Goal: Task Accomplishment & Management: Use online tool/utility

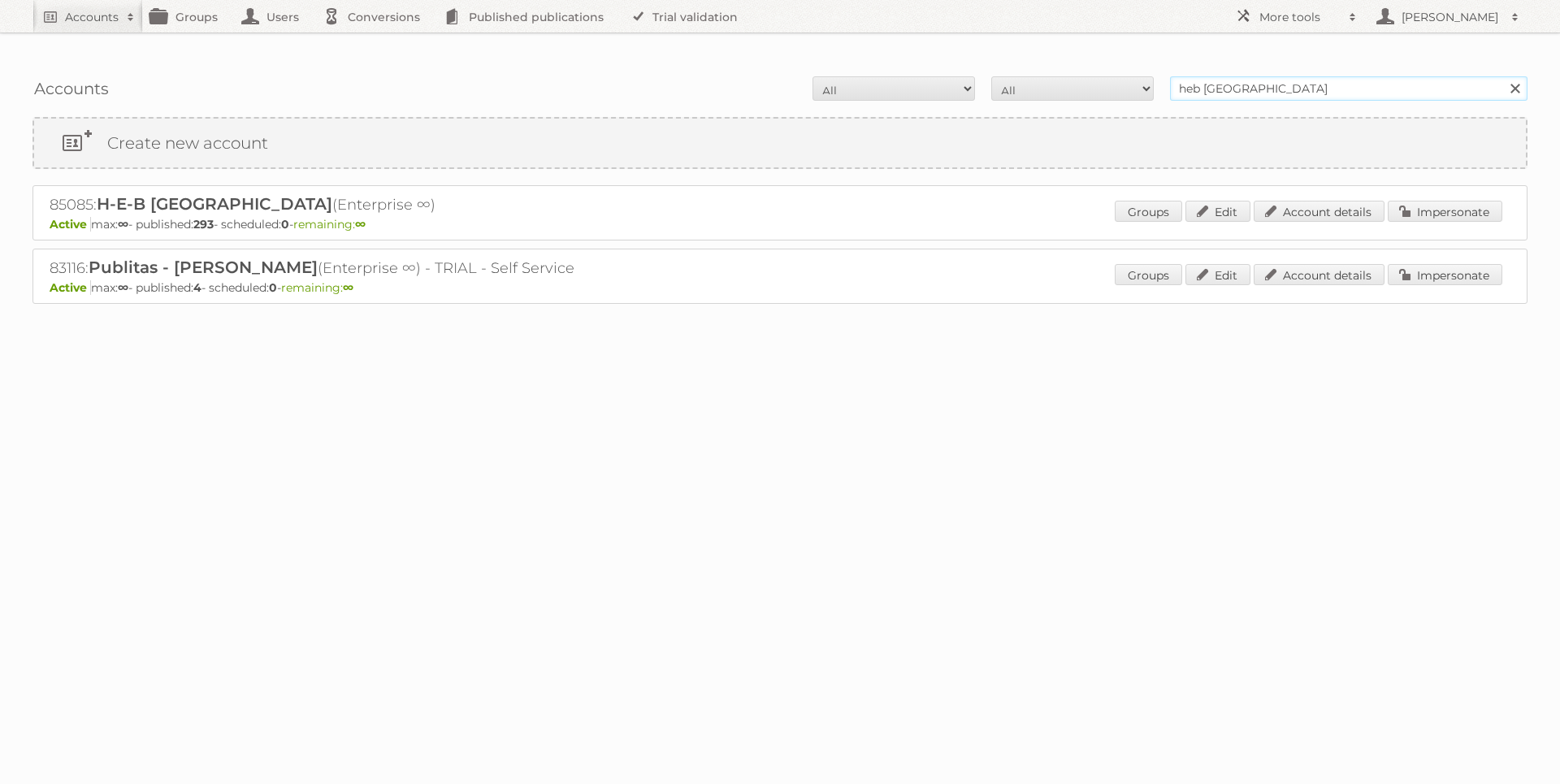
click at [1240, 76] on input "heb [GEOGRAPHIC_DATA]" at bounding box center [1349, 88] width 358 height 25
click at [1238, 76] on input "heb [GEOGRAPHIC_DATA]" at bounding box center [1349, 88] width 358 height 25
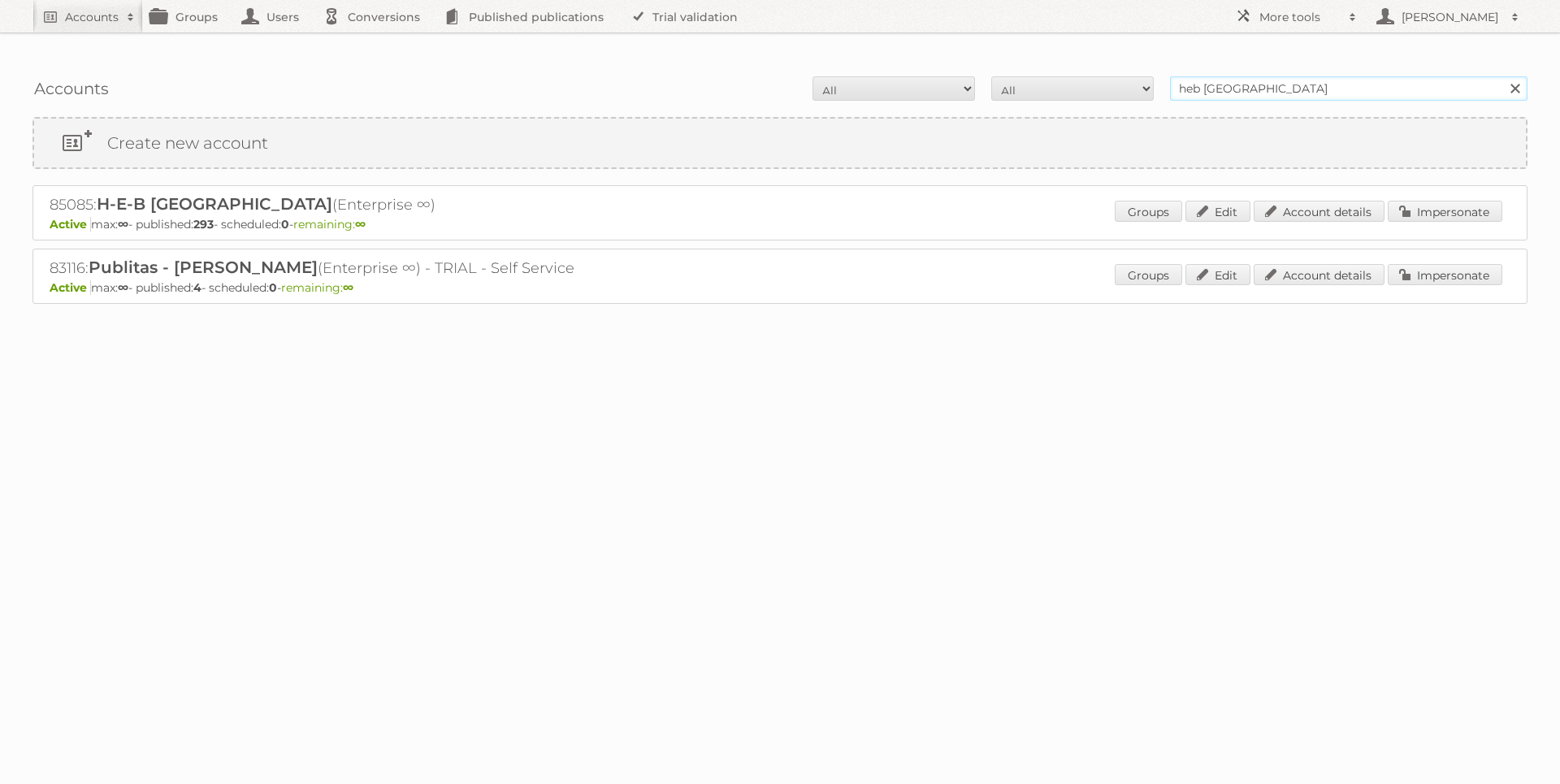
click at [1238, 76] on input "heb [GEOGRAPHIC_DATA]" at bounding box center [1349, 88] width 358 height 25
paste input "AddCom"
type input "AddCom"
click at [1503, 76] on input "Search" at bounding box center [1515, 88] width 25 height 25
click at [1422, 201] on link "Impersonate" at bounding box center [1446, 211] width 114 height 21
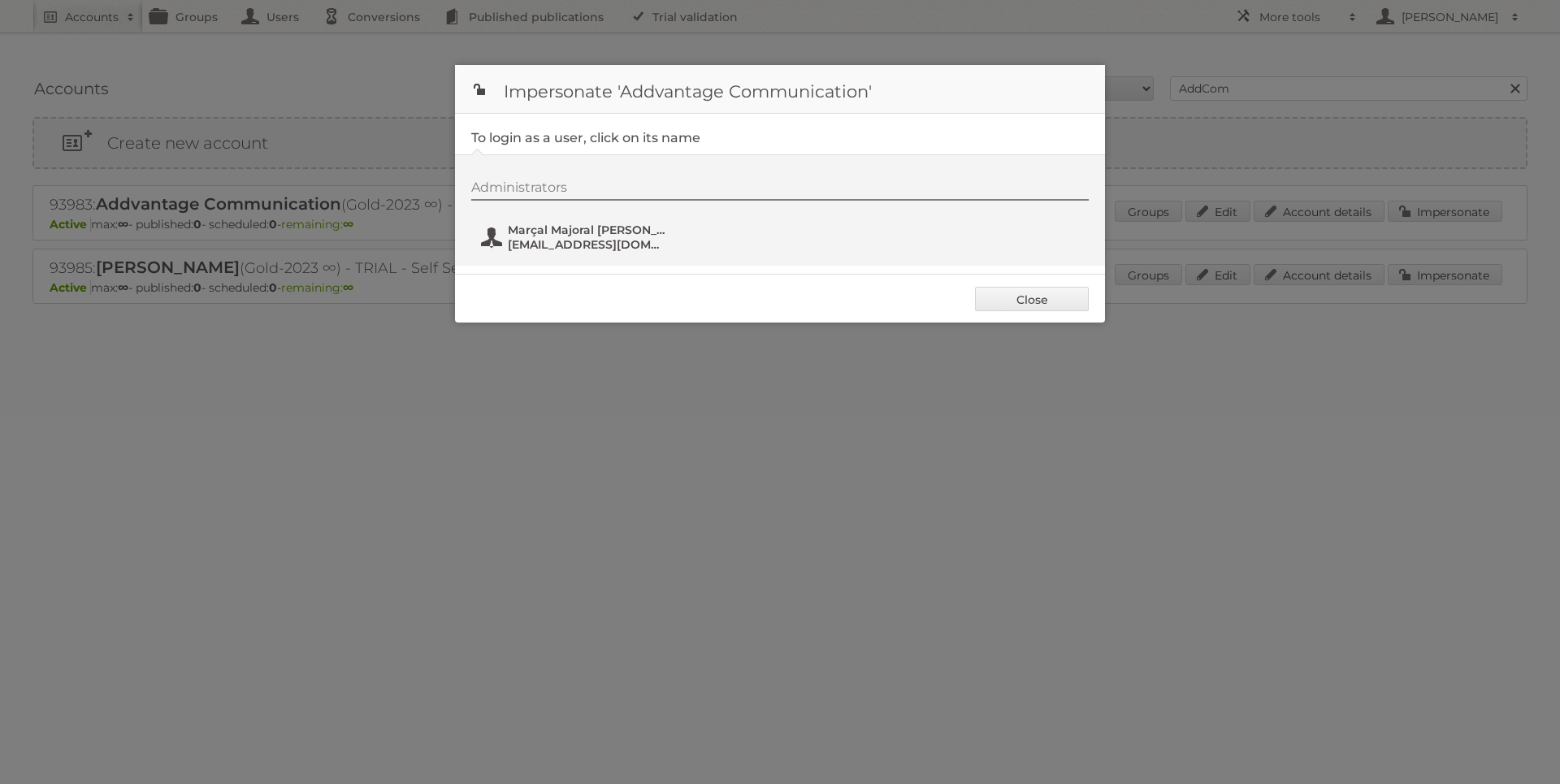
click at [510, 225] on span "Marçal Majoral Aldrich" at bounding box center [587, 230] width 158 height 15
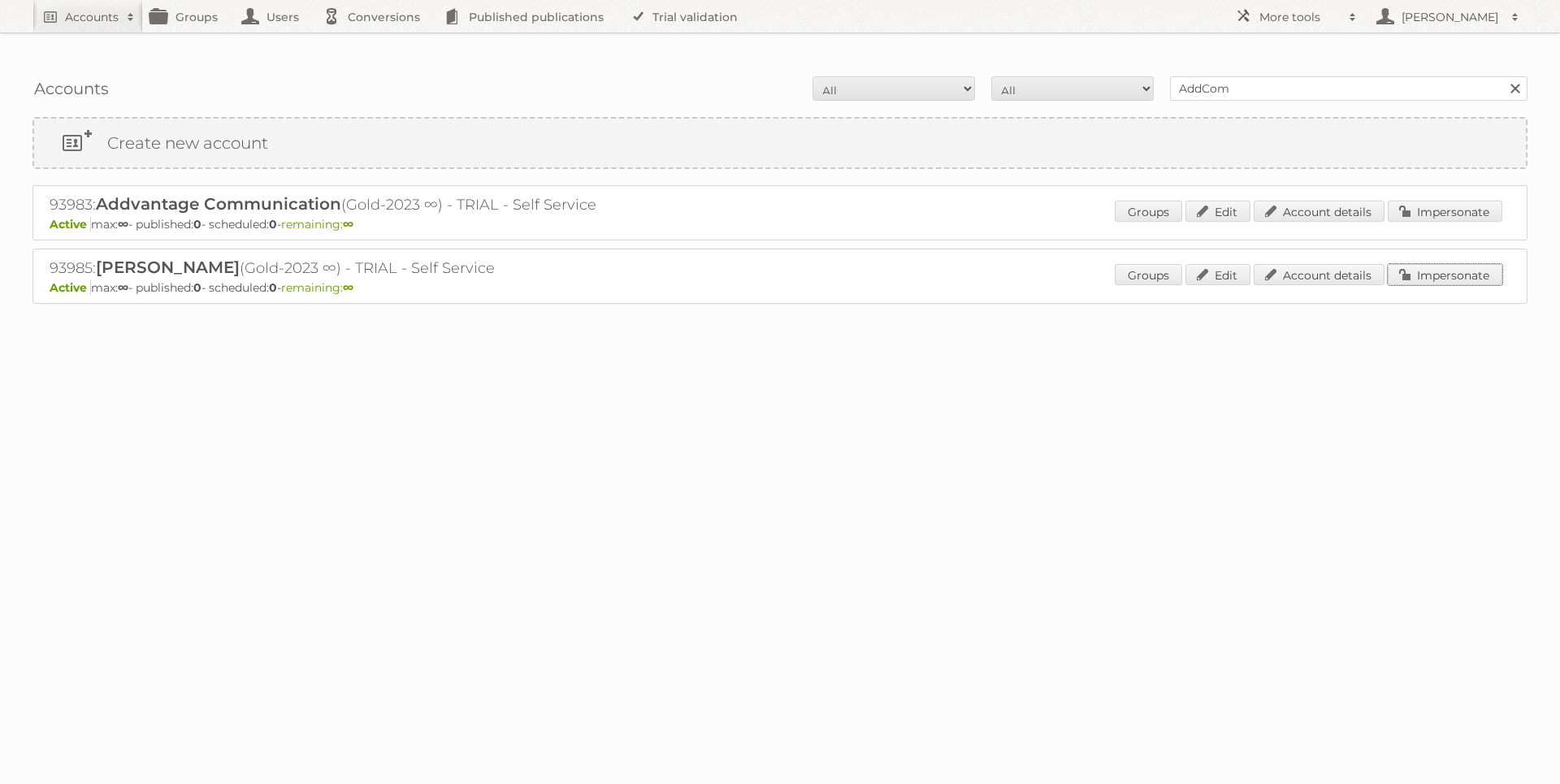
click at [1451, 264] on link "Impersonate" at bounding box center [1446, 274] width 114 height 21
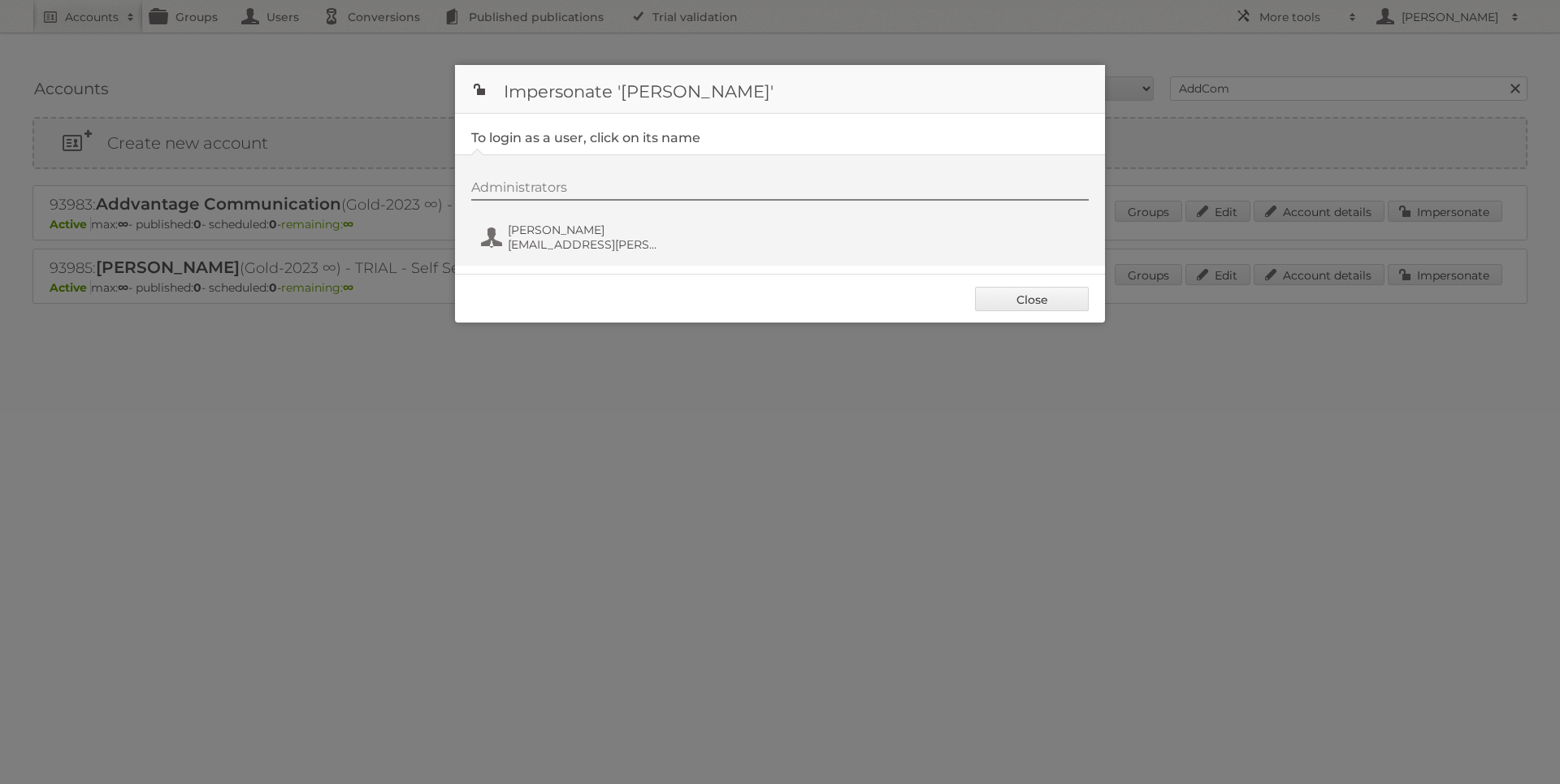
click at [483, 263] on div "Administrators Marina Sanchez marina.sanchez@addcom.es" at bounding box center [780, 210] width 650 height 111
click at [501, 244] on button "Marina Sanchez marina.sanchez@addcom.es" at bounding box center [575, 237] width 191 height 32
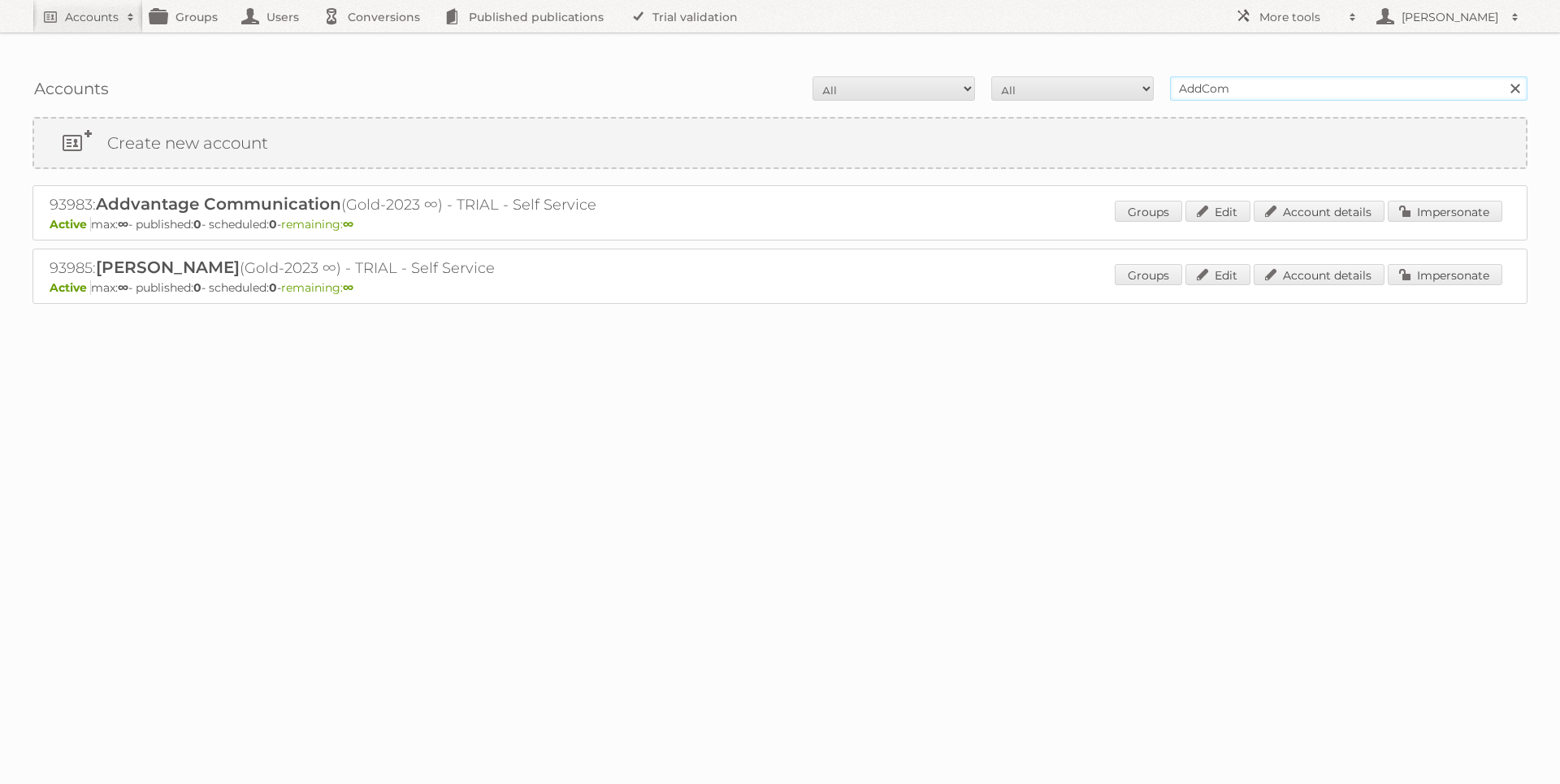
click at [1264, 76] on input "AddCom" at bounding box center [1349, 88] width 358 height 25
click at [1264, 76] on input "AddCom" at bounding box center [1349, 88] width 358 height 25
click at [1262, 76] on input "AddCom" at bounding box center [1349, 88] width 358 height 25
click at [1259, 76] on input "AddCom" at bounding box center [1349, 88] width 358 height 25
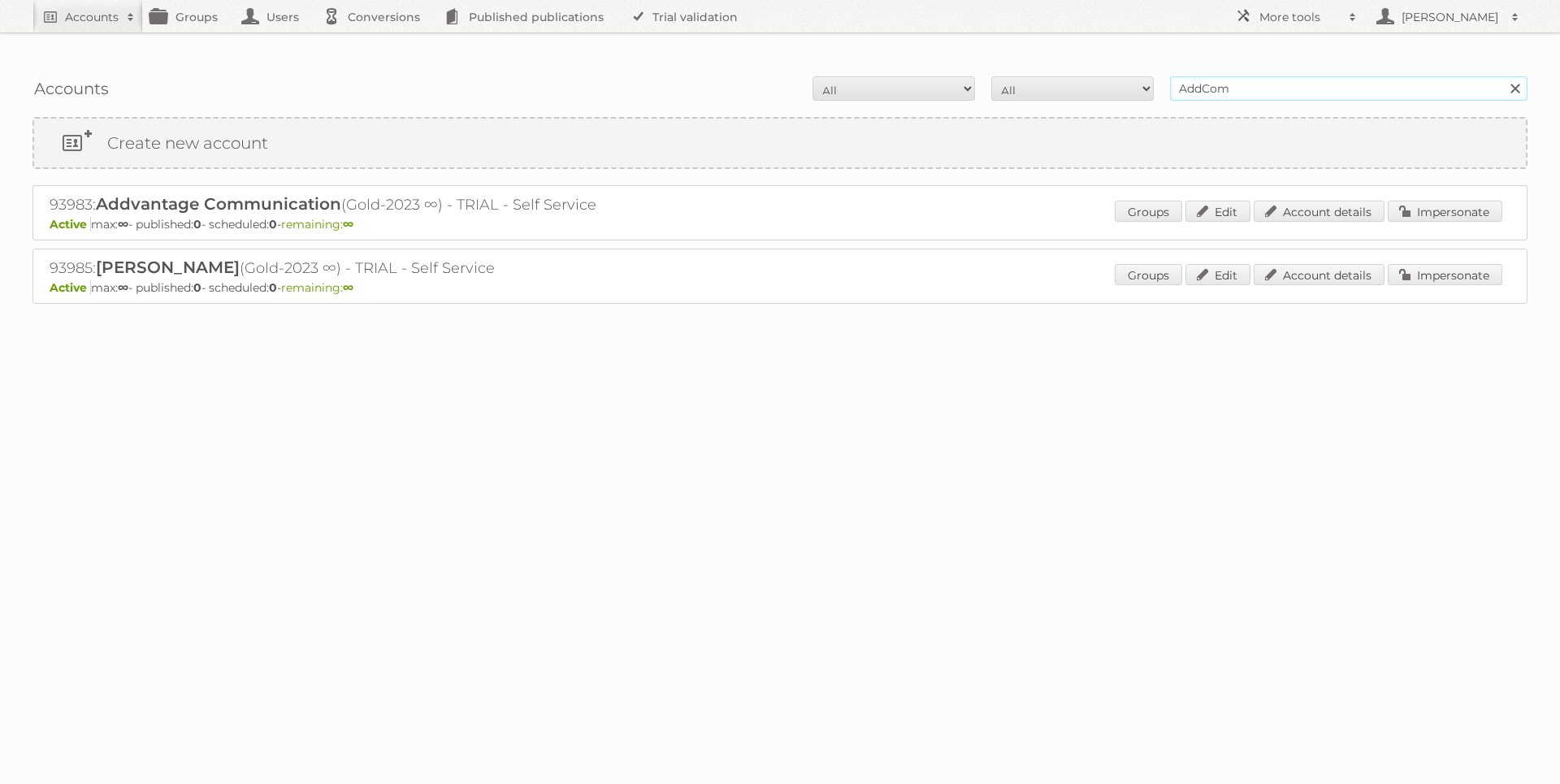
click at [1259, 76] on input "AddCom" at bounding box center [1349, 88] width 358 height 25
type input "talamo"
click at [1503, 76] on input "Search" at bounding box center [1515, 88] width 25 height 25
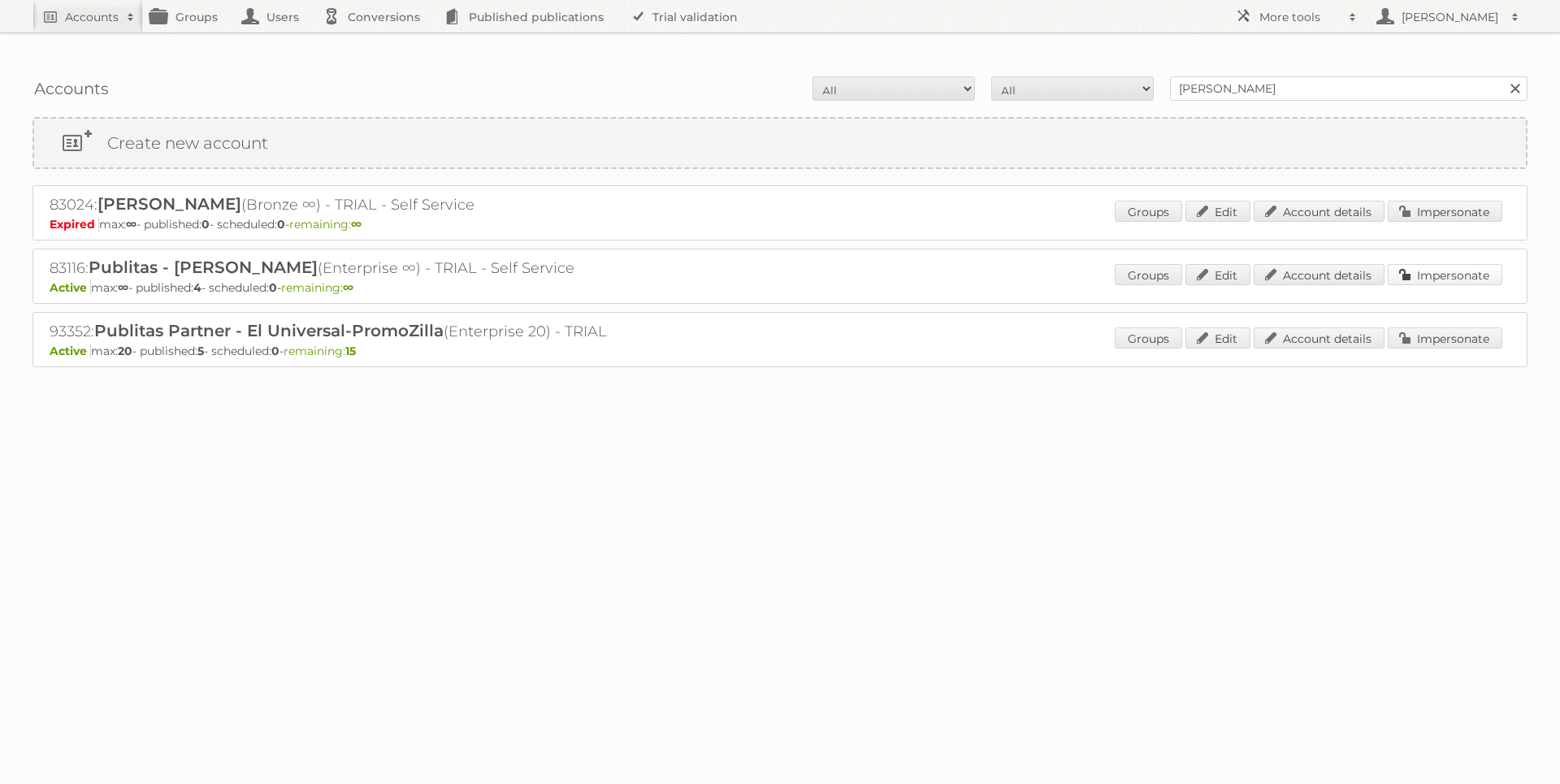
click at [1420, 264] on link "Impersonate" at bounding box center [1446, 274] width 114 height 21
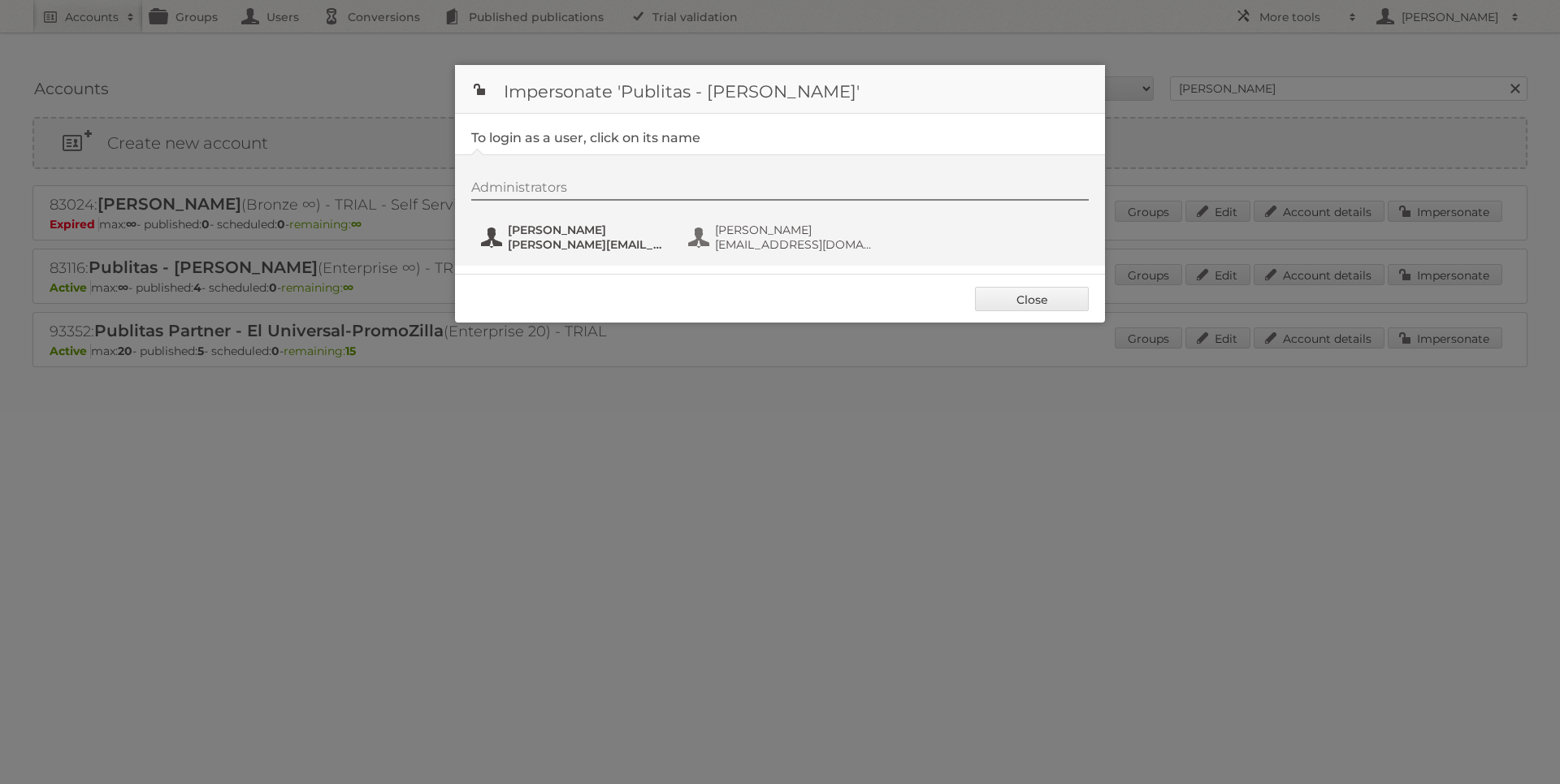
click at [614, 242] on span "lucas@publitas.com" at bounding box center [587, 244] width 158 height 15
